Goal: Information Seeking & Learning: Learn about a topic

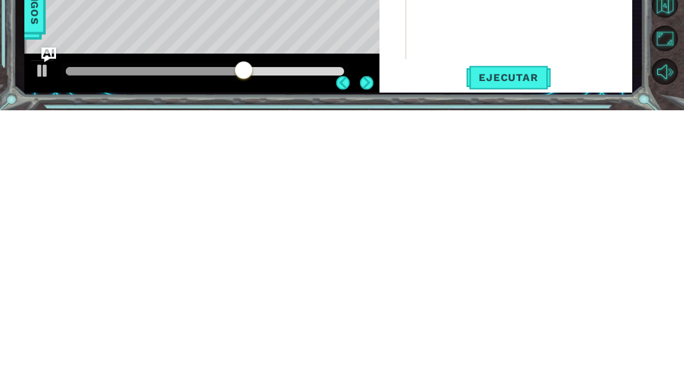
scroll to position [46, 0]
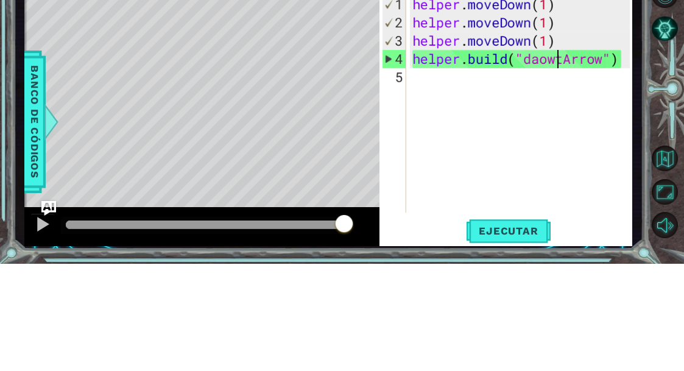
click at [119, 101] on div "Level Map" at bounding box center [305, 280] width 563 height 359
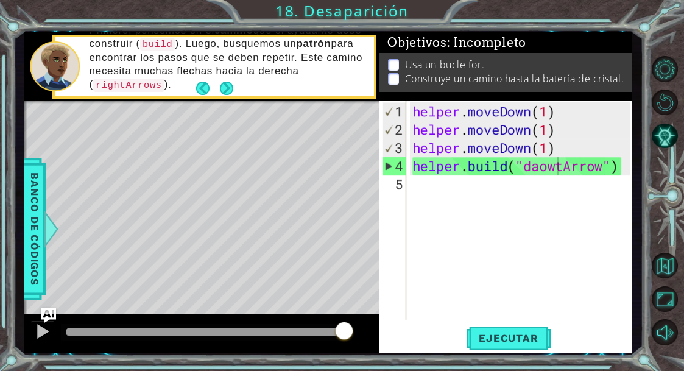
click at [26, 203] on span "Banco de códigos" at bounding box center [35, 229] width 20 height 126
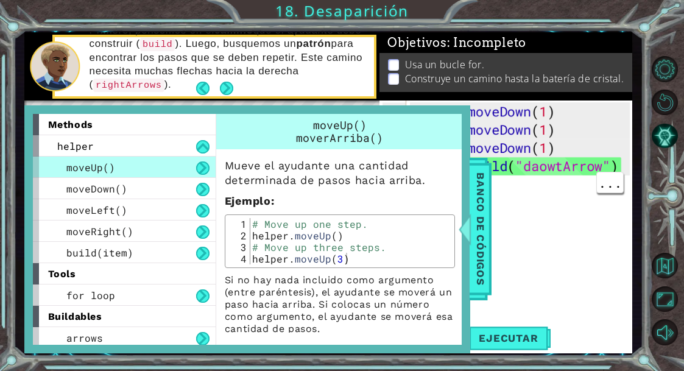
click at [480, 225] on span "Banco de códigos" at bounding box center [481, 229] width 20 height 126
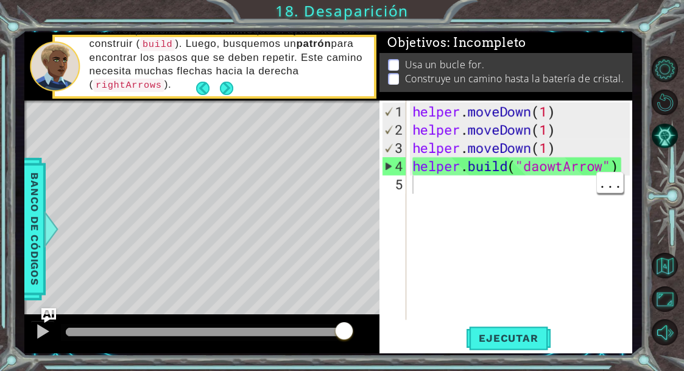
click at [547, 162] on div "helper . moveDown ( 1 ) helper . moveDown ( 1 ) helper . moveDown ( 1 ) helper …" at bounding box center [523, 230] width 226 height 256
click at [470, 64] on p "Usa un bucle for." at bounding box center [444, 64] width 79 height 13
click at [552, 169] on div "helper . moveDown ( 1 ) helper . moveDown ( 1 ) helper . moveDown ( 1 ) helper …" at bounding box center [523, 230] width 226 height 256
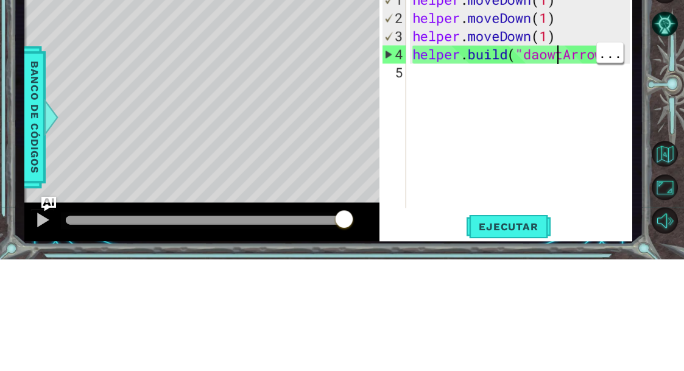
click at [559, 102] on div "helper . moveDown ( 1 ) helper . moveDown ( 1 ) helper . moveDown ( 1 ) helper …" at bounding box center [523, 230] width 226 height 256
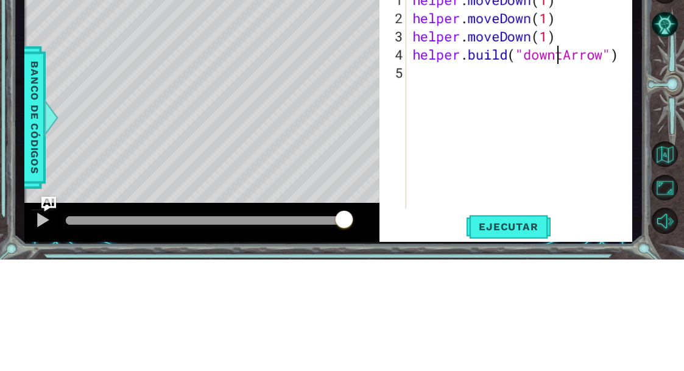
scroll to position [21, 54]
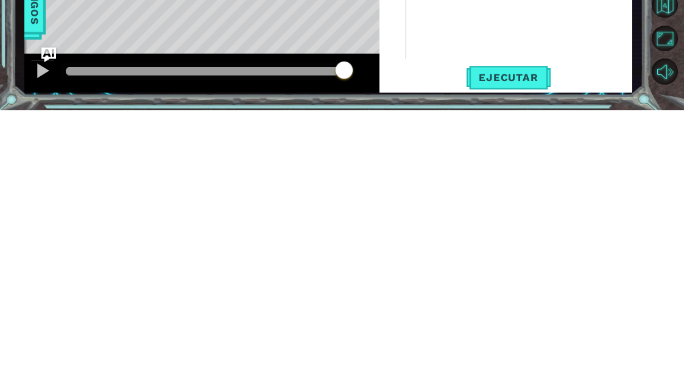
click at [331, 101] on div "Level Map" at bounding box center [305, 280] width 563 height 359
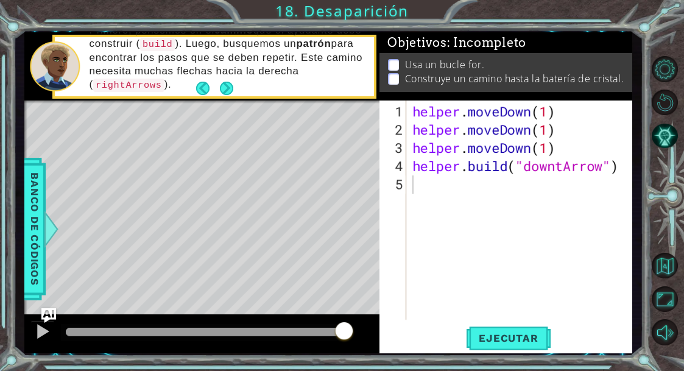
click at [519, 339] on span "Ejecutar" at bounding box center [508, 338] width 83 height 12
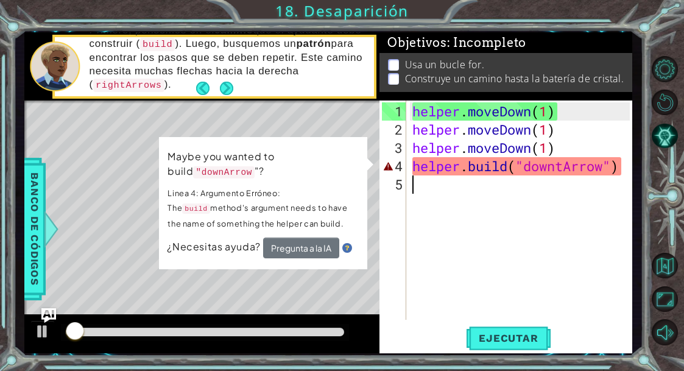
click at [472, 57] on div "Usa un bucle for. Construye un camino hasta la batería de cristal." at bounding box center [506, 72] width 253 height 39
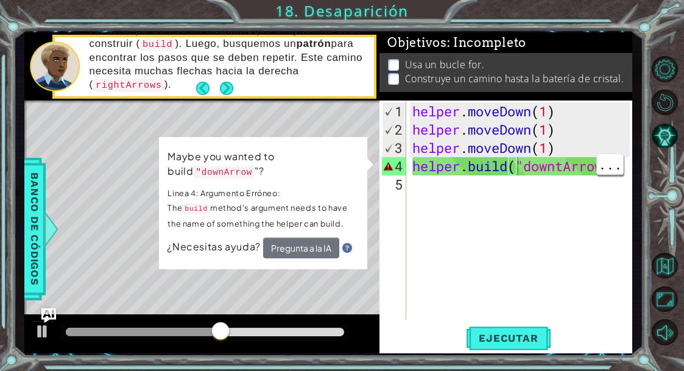
click at [506, 171] on div "helper . moveDown ( 1 ) helper . moveDown ( 1 ) helper . moveDown ( 1 ) helper …" at bounding box center [523, 230] width 226 height 256
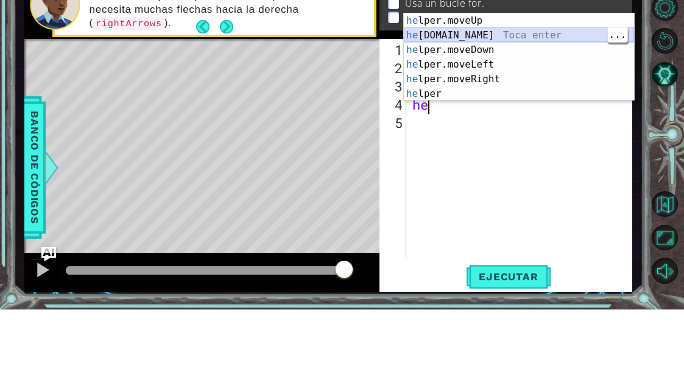
click at [456, 75] on div "he lper.moveUp Toca enter he [DOMAIN_NAME] Toca enter he lper.moveDown Toca ent…" at bounding box center [519, 133] width 230 height 117
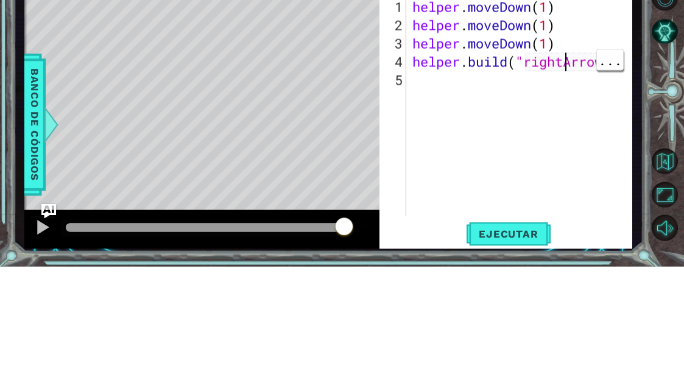
click at [569, 102] on div "helper . moveDown ( 1 ) helper . moveDown ( 1 ) helper . moveDown ( 1 ) helper …" at bounding box center [523, 230] width 226 height 256
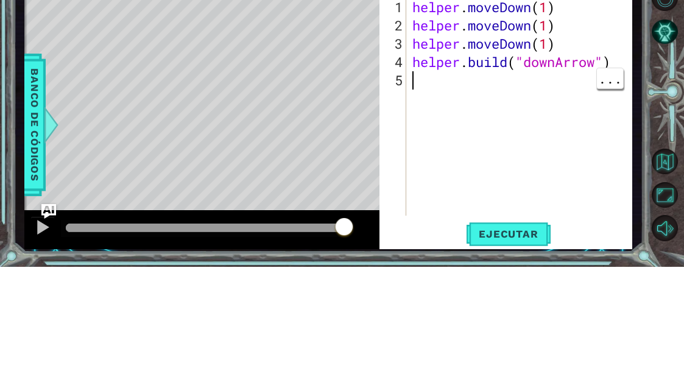
click at [437, 102] on div "helper . moveDown ( 1 ) helper . moveDown ( 1 ) helper . moveDown ( 1 ) helper …" at bounding box center [523, 230] width 226 height 256
click at [330, 101] on div "Level Map" at bounding box center [305, 280] width 563 height 359
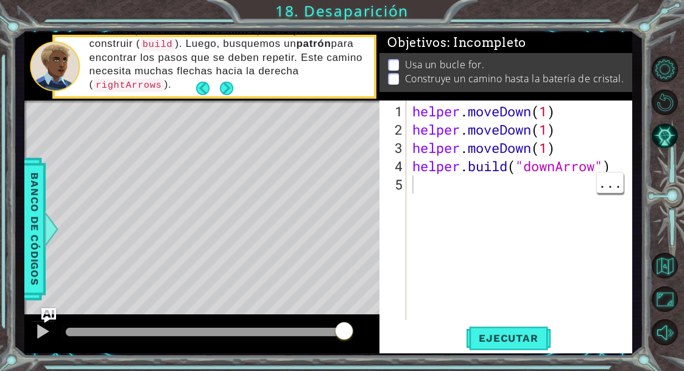
click at [481, 341] on span "Ejecutar" at bounding box center [508, 338] width 83 height 12
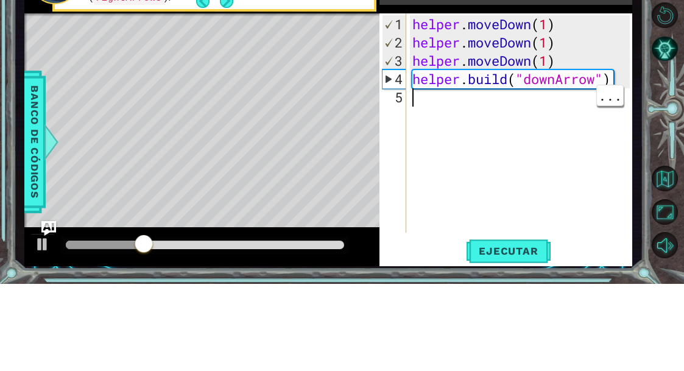
click at [560, 102] on div "helper . moveDown ( 1 ) helper . moveDown ( 1 ) helper . moveDown ( 1 ) helper …" at bounding box center [523, 230] width 226 height 256
click at [563, 102] on div "helper . moveDown ( 1 ) helper . moveDown ( 1 ) helper . moveDown ( 1 ) helper …" at bounding box center [523, 230] width 226 height 256
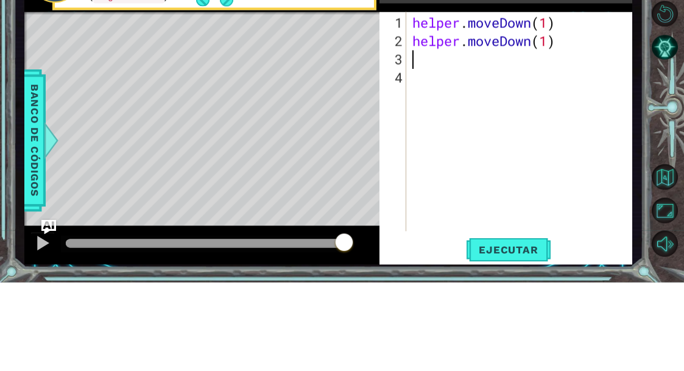
scroll to position [21, 30]
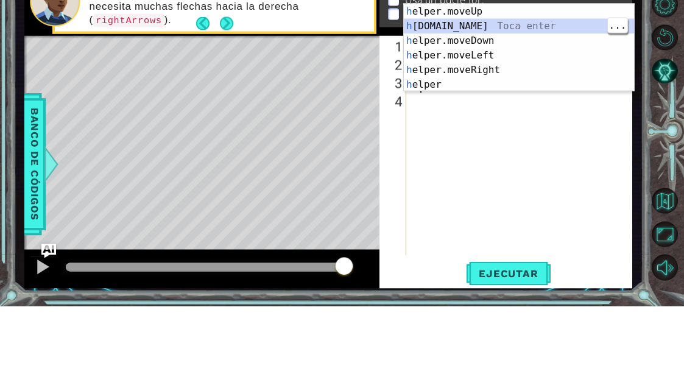
click at [451, 69] on div "h elper.moveUp Toca enter h [DOMAIN_NAME] Toca enter h elper.moveDown Toca ente…" at bounding box center [519, 127] width 230 height 117
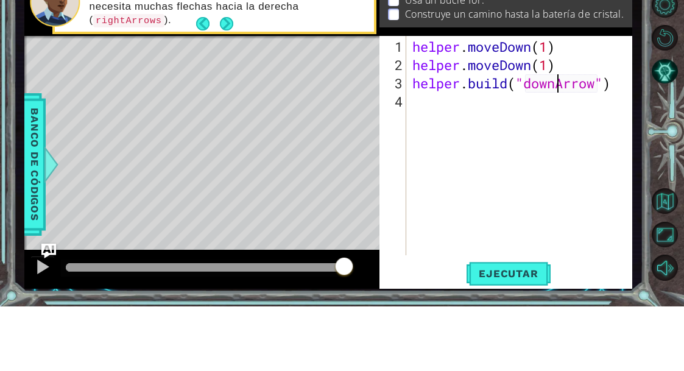
scroll to position [21, 54]
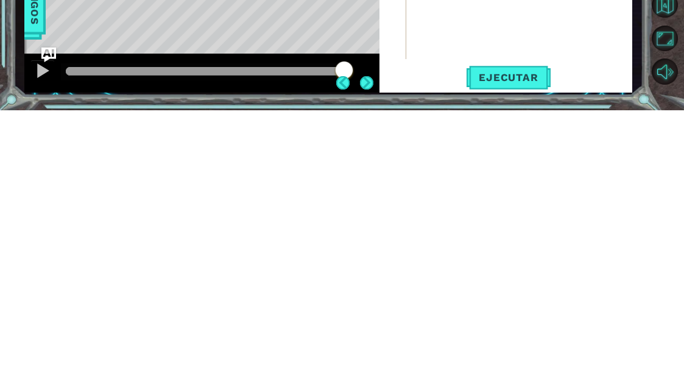
click at [497, 332] on span "Ejecutar" at bounding box center [508, 338] width 83 height 12
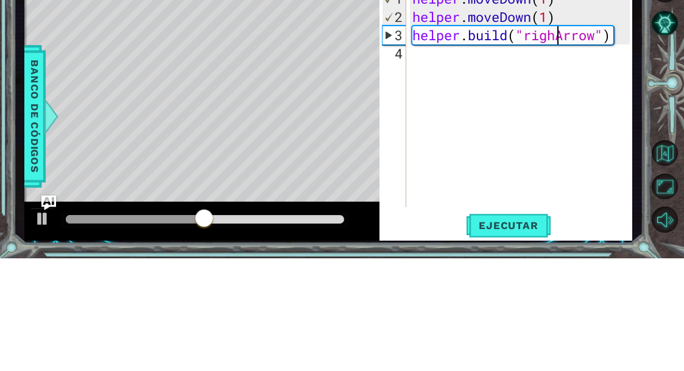
scroll to position [21, 62]
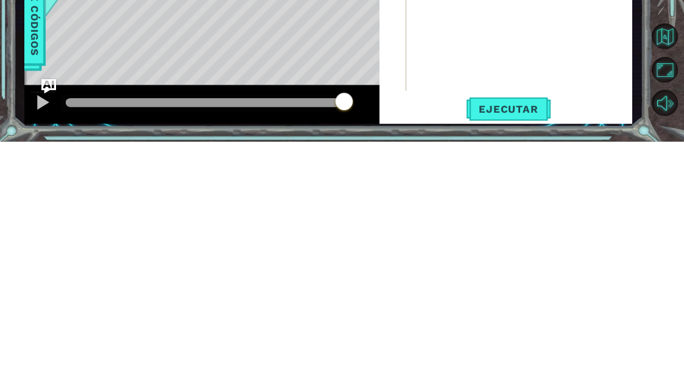
click at [483, 326] on button "Ejecutar" at bounding box center [508, 338] width 83 height 25
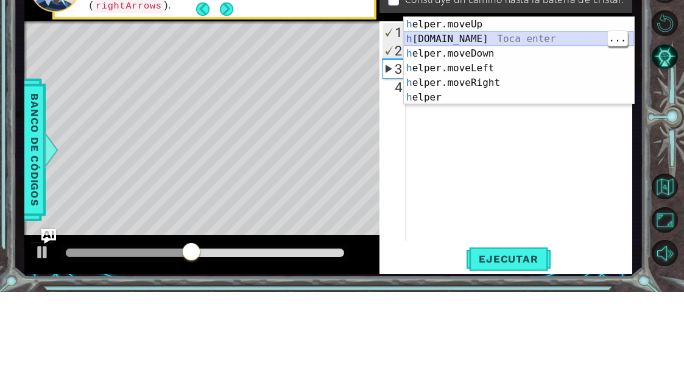
scroll to position [21, 30]
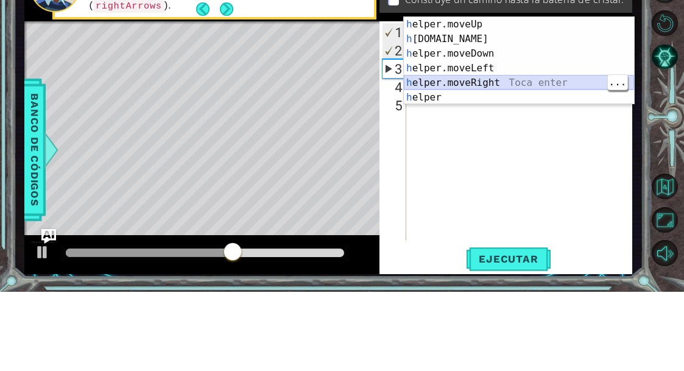
click at [441, 96] on div "h elper.moveUp Toca enter h [DOMAIN_NAME] Toca enter h elper.moveDown Toca ente…" at bounding box center [519, 154] width 230 height 117
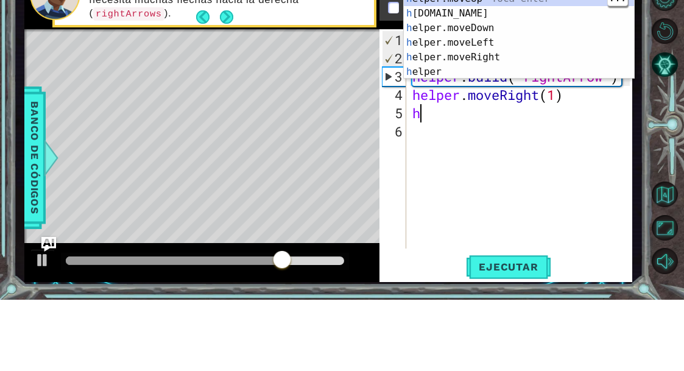
click at [454, 63] on div "h elper.moveUp Toca enter h [DOMAIN_NAME] Toca enter h elper.moveDown Toca ente…" at bounding box center [519, 121] width 230 height 117
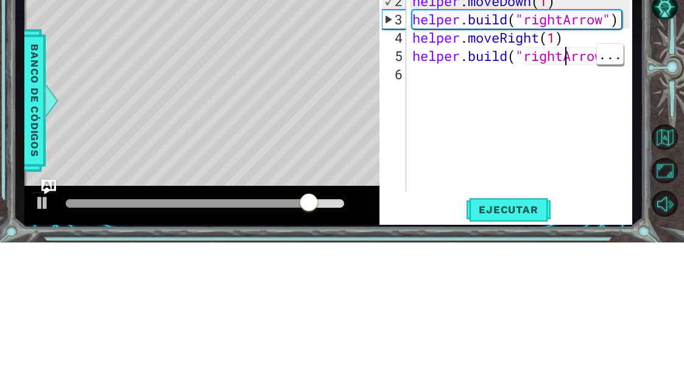
click at [567, 102] on div "helper . moveDown ( 1 ) helper . moveDown ( 1 ) helper . build ( "rightArrow" )…" at bounding box center [523, 230] width 226 height 256
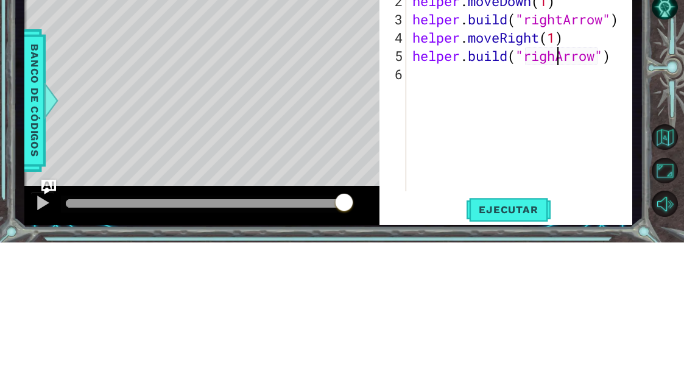
scroll to position [21, 62]
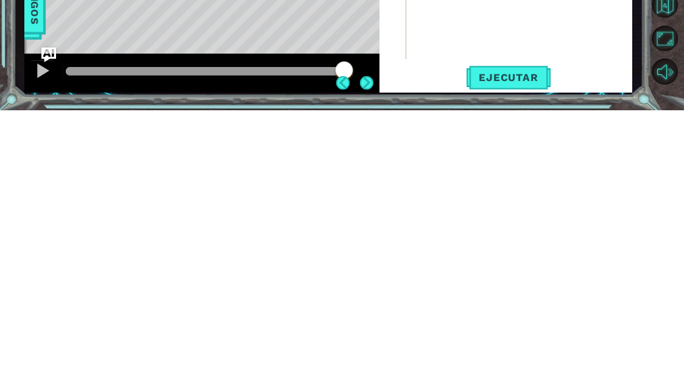
click at [494, 326] on button "Ejecutar" at bounding box center [508, 338] width 83 height 25
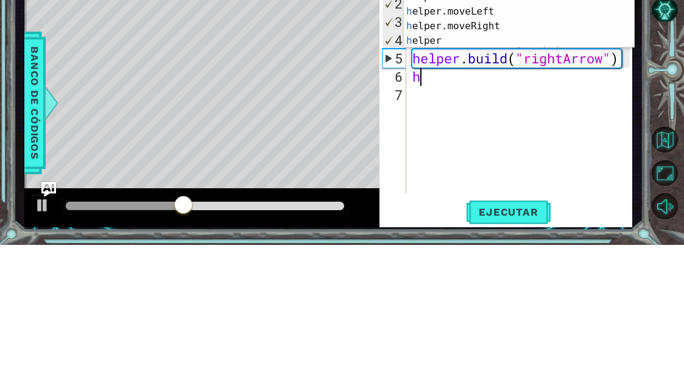
scroll to position [21, 30]
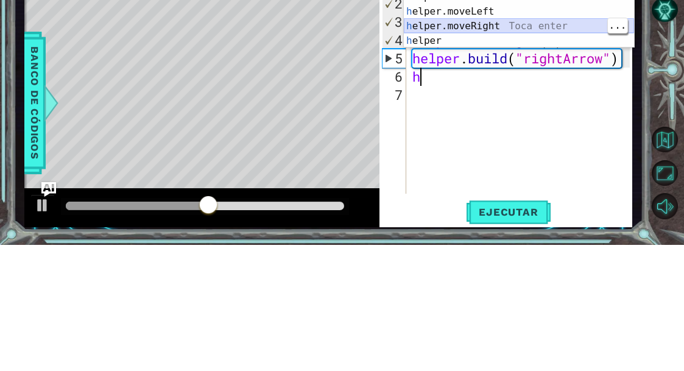
click at [436, 87] on div "h elper.moveUp Toca enter h [DOMAIN_NAME] Toca enter h elper.moveDown Toca ente…" at bounding box center [519, 145] width 230 height 117
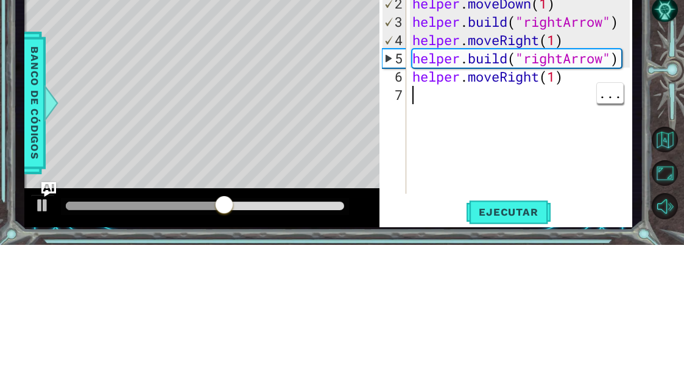
click at [421, 102] on div "helper . moveDown ( 1 ) helper . moveDown ( 1 ) helper . build ( "rightArrow" )…" at bounding box center [523, 230] width 226 height 256
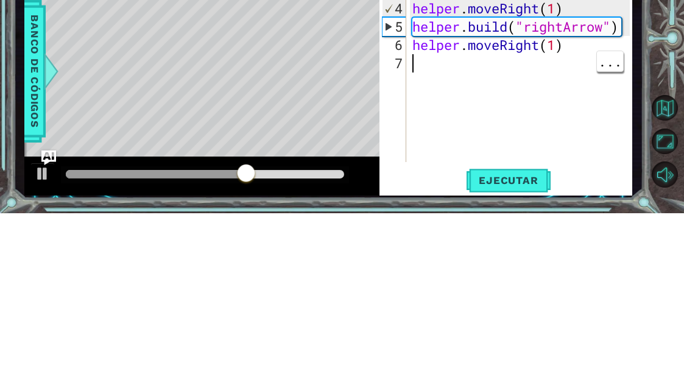
click at [423, 102] on div "helper . moveDown ( 1 ) helper . moveDown ( 1 ) helper . build ( "rightArrow" )…" at bounding box center [523, 230] width 226 height 256
click at [428, 102] on div "helper . moveDown ( 1 ) helper . moveDown ( 1 ) helper . build ( "rightArrow" )…" at bounding box center [523, 230] width 226 height 256
click at [423, 102] on div "helper . moveDown ( 1 ) helper . moveDown ( 1 ) helper . build ( "rightArrow" )…" at bounding box center [523, 230] width 226 height 256
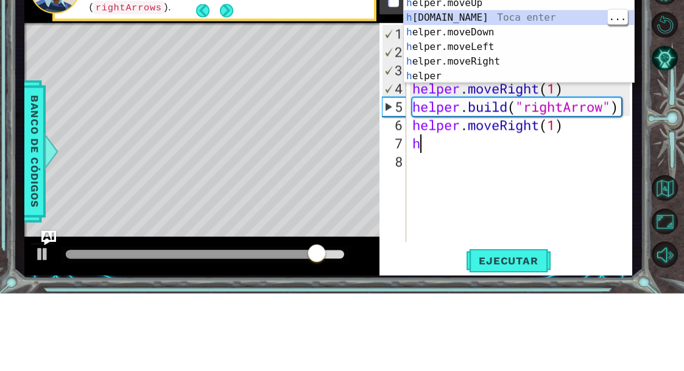
click at [446, 73] on div "h elper.moveUp Toca enter h [DOMAIN_NAME] Toca enter h elper.moveDown Toca ente…" at bounding box center [519, 131] width 230 height 117
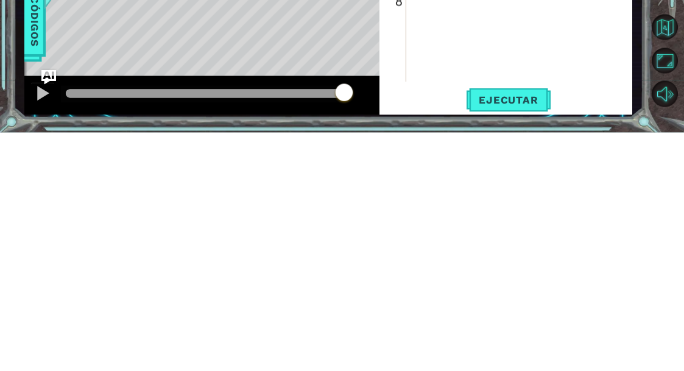
click at [492, 326] on button "Ejecutar" at bounding box center [508, 338] width 83 height 25
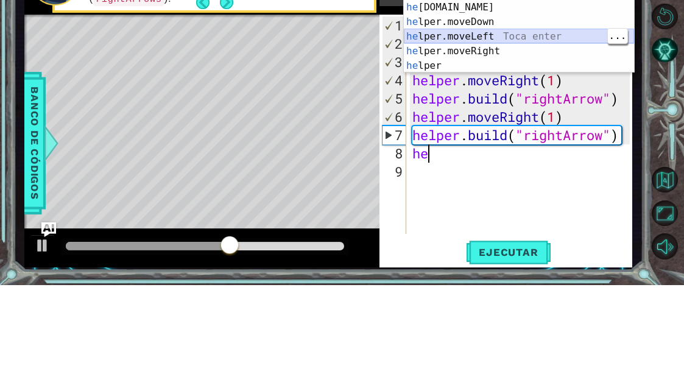
click at [456, 71] on div "he lper.moveUp Toca enter he [DOMAIN_NAME] Toca enter he lper.moveDown Toca ent…" at bounding box center [519, 129] width 230 height 117
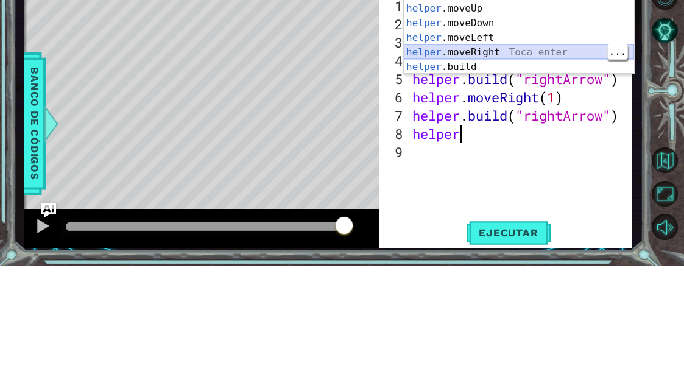
click at [450, 92] on div "helper Toca enter helper .moveUp Toca enter helper .moveDown Toca enter helper …" at bounding box center [519, 150] width 230 height 117
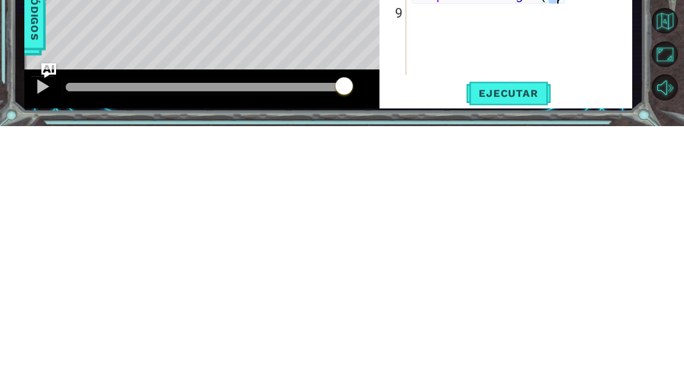
click at [484, 332] on span "Ejecutar" at bounding box center [508, 338] width 83 height 12
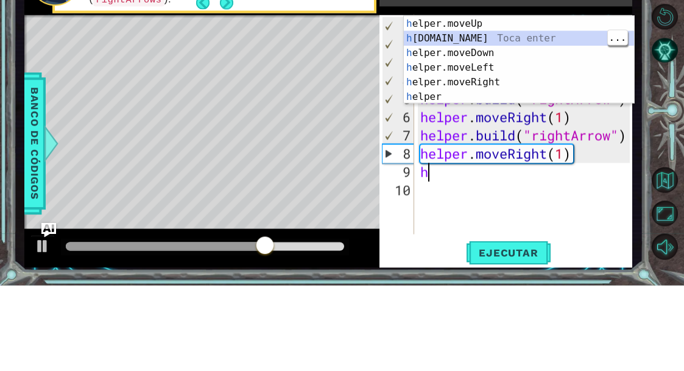
click at [460, 102] on div "h elper.moveUp Toca enter h [DOMAIN_NAME] Toca enter h elper.moveDown Toca ente…" at bounding box center [519, 160] width 230 height 117
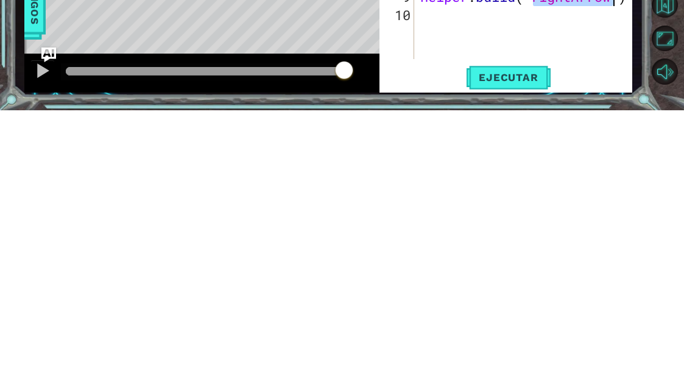
click at [483, 332] on span "Ejecutar" at bounding box center [508, 338] width 83 height 12
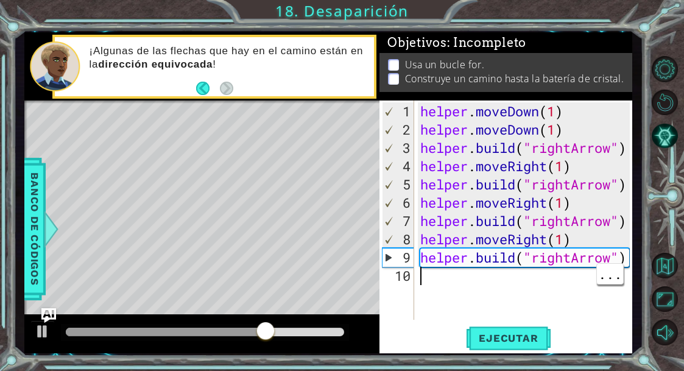
click at [433, 279] on div "helper . moveDown ( 1 ) helper . moveDown ( 1 ) helper . build ( "rightArrow" )…" at bounding box center [527, 230] width 219 height 256
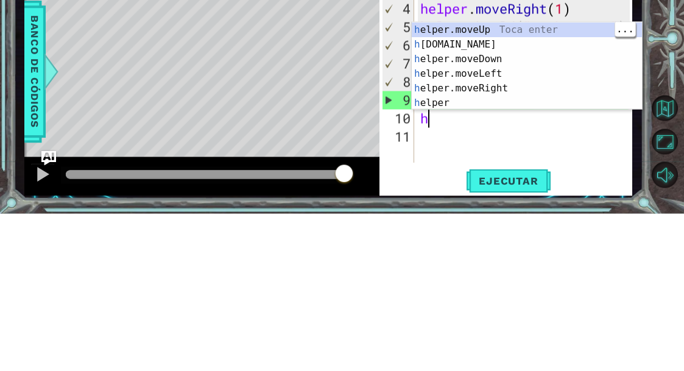
click at [474, 180] on div "h elper.moveUp Toca enter h [DOMAIN_NAME] Toca enter h elper.moveDown Toca ente…" at bounding box center [527, 238] width 230 height 117
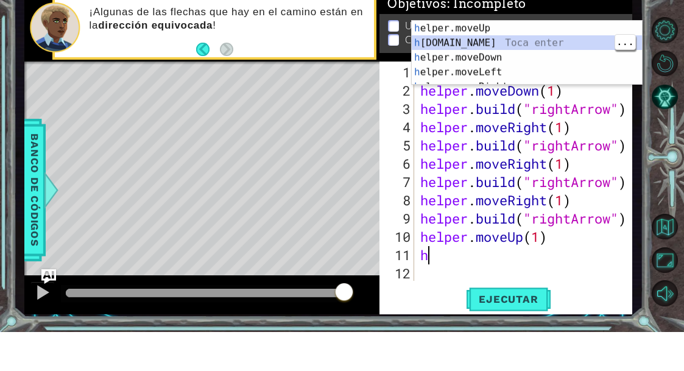
click at [455, 60] on div "h elper.moveUp Toca enter h [DOMAIN_NAME] Toca enter h elper.moveDown Toca ente…" at bounding box center [527, 107] width 230 height 94
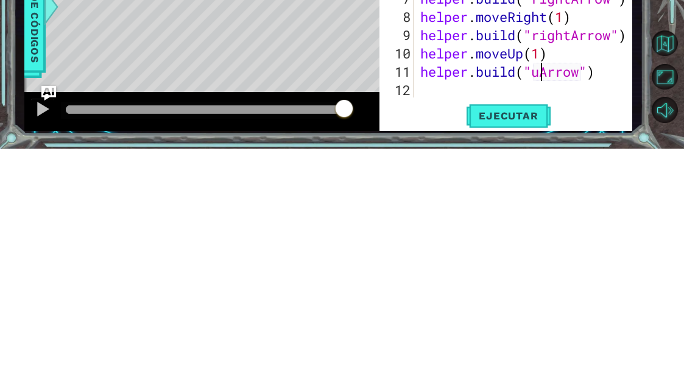
scroll to position [21, 38]
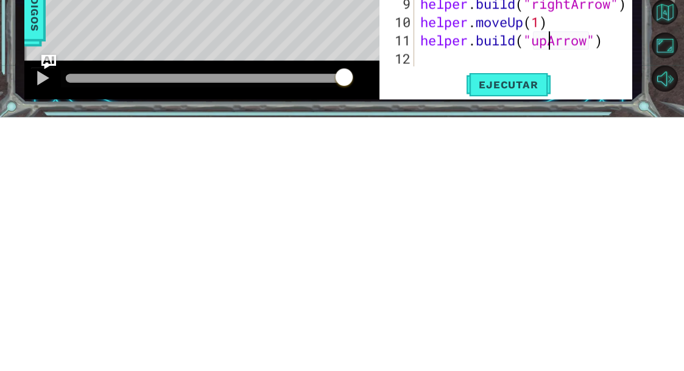
click at [491, 332] on span "Ejecutar" at bounding box center [508, 338] width 83 height 12
type textarea "abcde fg"
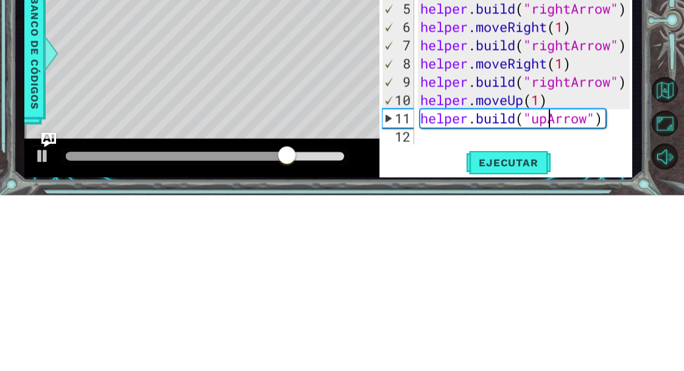
click at [341, 101] on div "Level Map" at bounding box center [305, 280] width 563 height 359
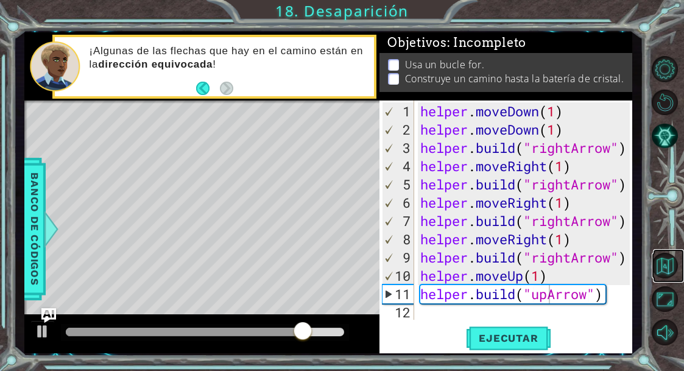
click at [661, 279] on button "Volver al mapa" at bounding box center [665, 266] width 26 height 26
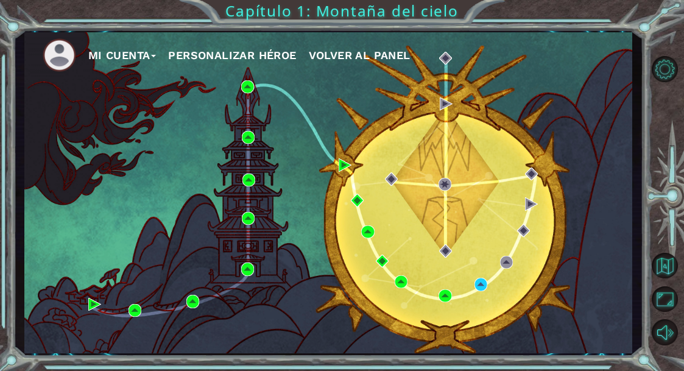
click at [479, 326] on div "Mi Cuenta Personalizar héroe Volver al panel" at bounding box center [328, 192] width 609 height 321
click at [476, 338] on div "Mi Cuenta Personalizar héroe Volver al panel" at bounding box center [328, 192] width 609 height 321
click at [481, 334] on div "Mi Cuenta Personalizar héroe Volver al panel" at bounding box center [328, 192] width 609 height 321
click at [486, 329] on div "Mi Cuenta Personalizar héroe Volver al panel" at bounding box center [328, 192] width 609 height 321
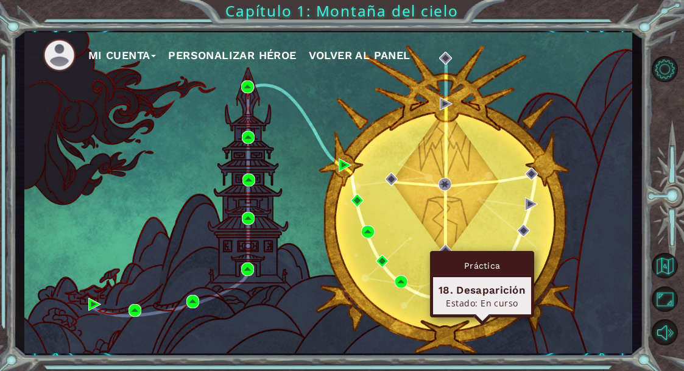
click at [486, 277] on div "18. Desaparición Estado: En curso" at bounding box center [482, 295] width 98 height 37
click at [489, 273] on div "Mi Cuenta Personalizar héroe Volver al panel" at bounding box center [328, 192] width 609 height 321
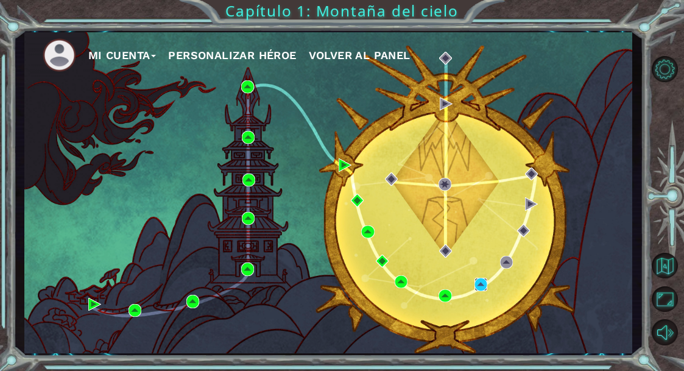
click at [487, 284] on img at bounding box center [481, 284] width 13 height 13
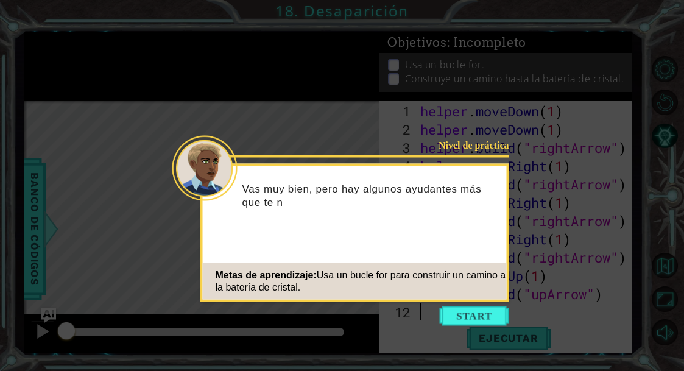
click at [492, 314] on button "Start" at bounding box center [474, 317] width 69 height 20
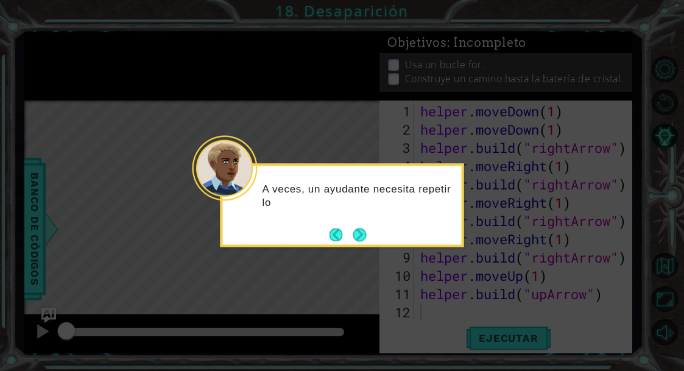
click at [363, 232] on button "Next" at bounding box center [359, 234] width 13 height 13
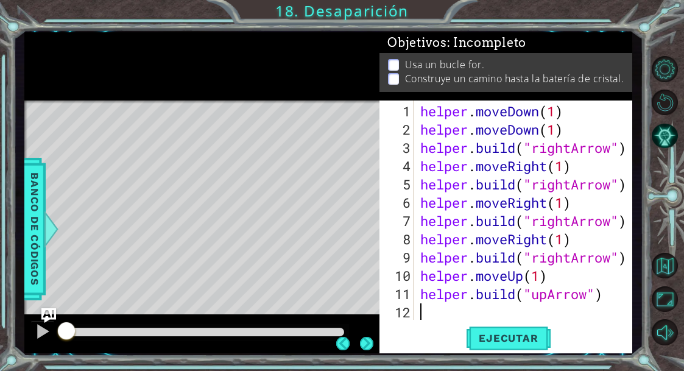
scroll to position [40, 0]
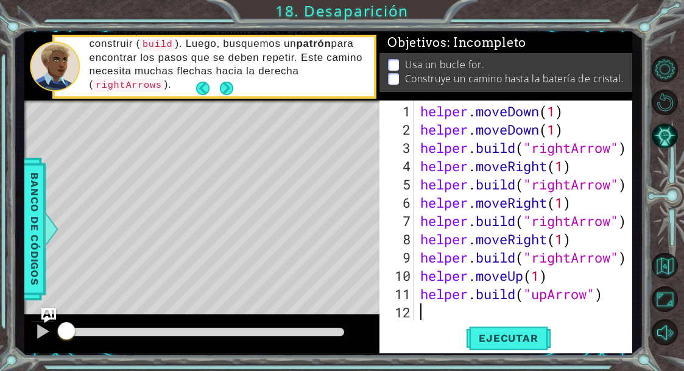
click at [499, 329] on button "Ejecutar" at bounding box center [508, 338] width 83 height 25
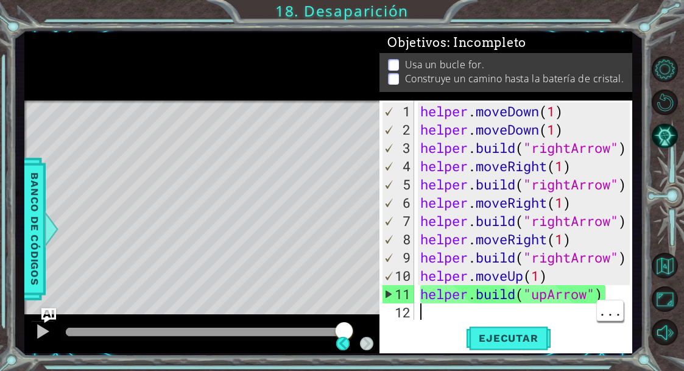
scroll to position [24, 0]
